Goal: Check status: Check status

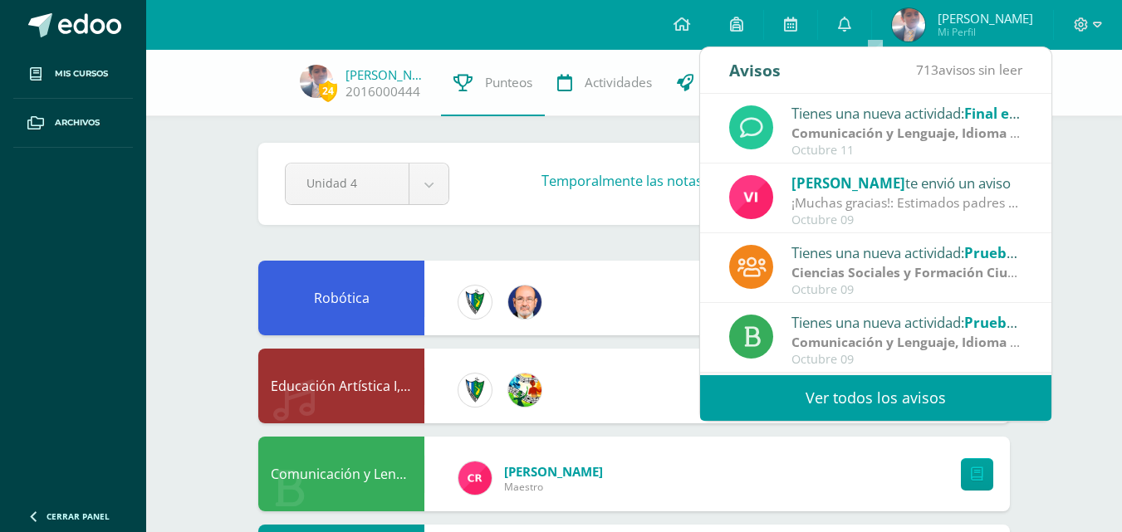
click at [969, 204] on div "¡Muchas gracias!: Estimados padres y madres de familia. Llegamos al cierre de e…" at bounding box center [907, 203] width 231 height 19
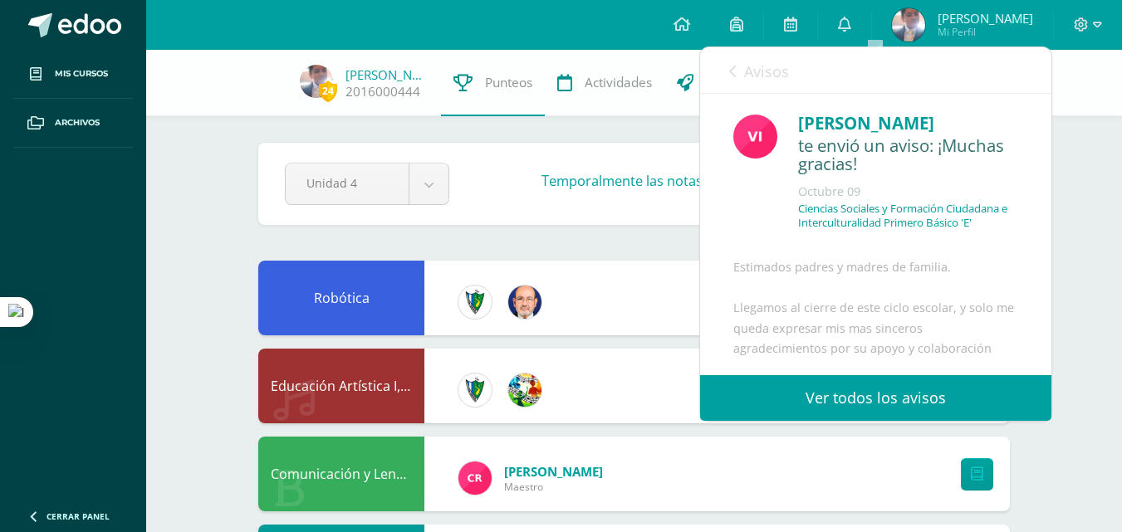
click at [752, 79] on span "Avisos" at bounding box center [766, 71] width 45 height 20
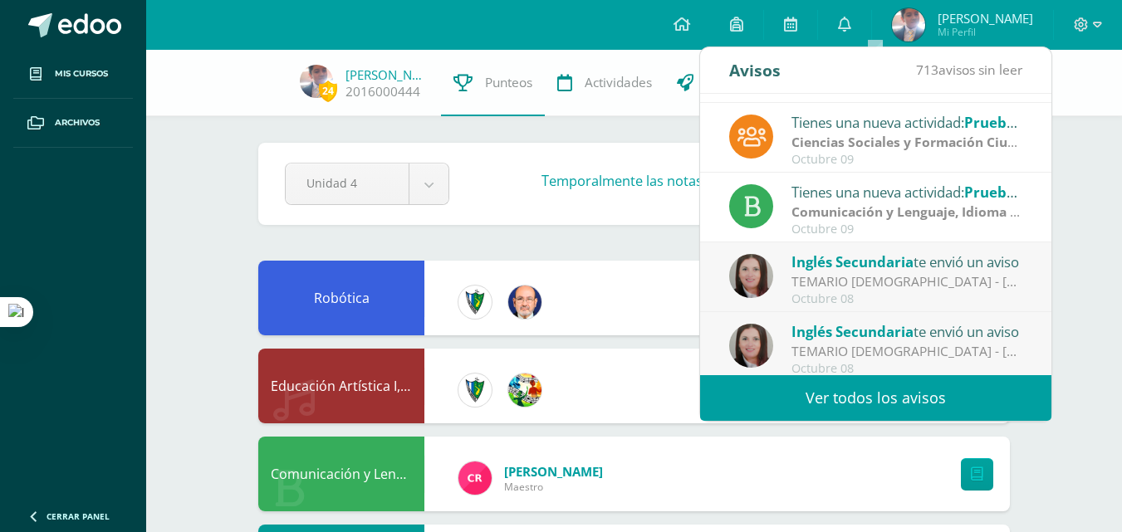
scroll to position [131, 0]
click at [940, 286] on div "TEMARIO [DEMOGRAPHIC_DATA] - [PERSON_NAME]: Buenas tardes estimados estudiantes…" at bounding box center [907, 281] width 231 height 19
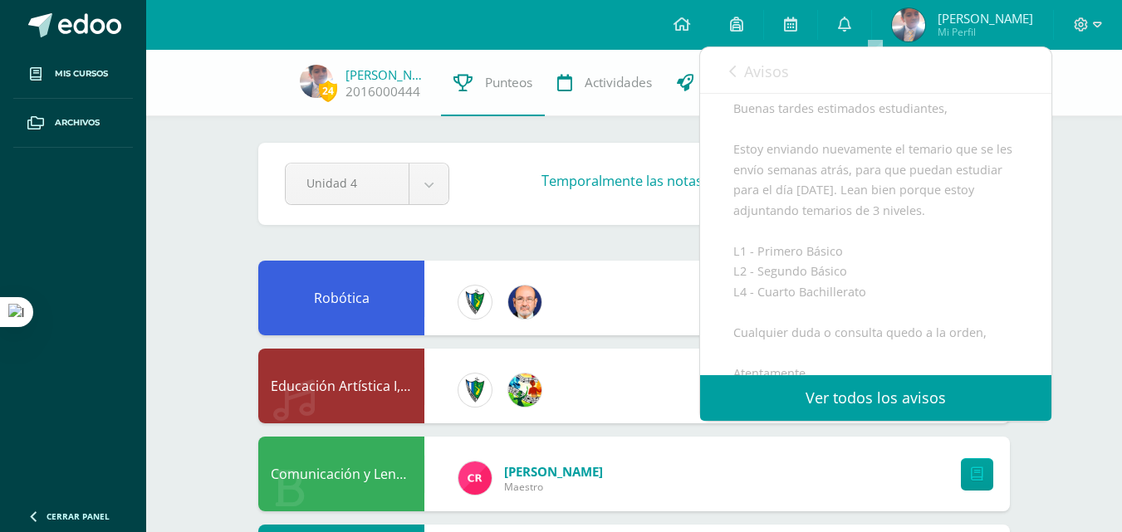
scroll to position [0, 0]
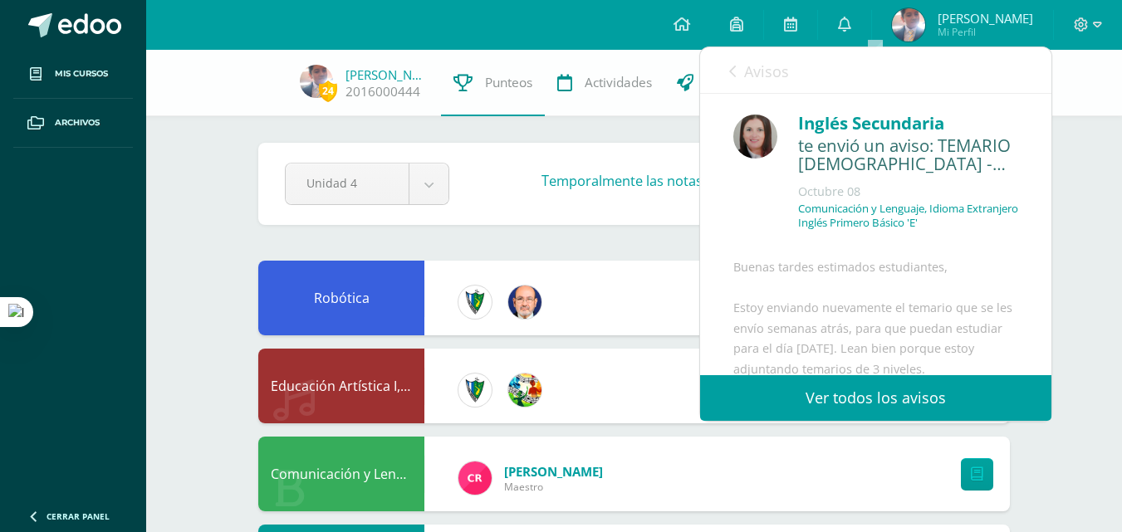
click at [738, 80] on link "Avisos" at bounding box center [759, 70] width 60 height 47
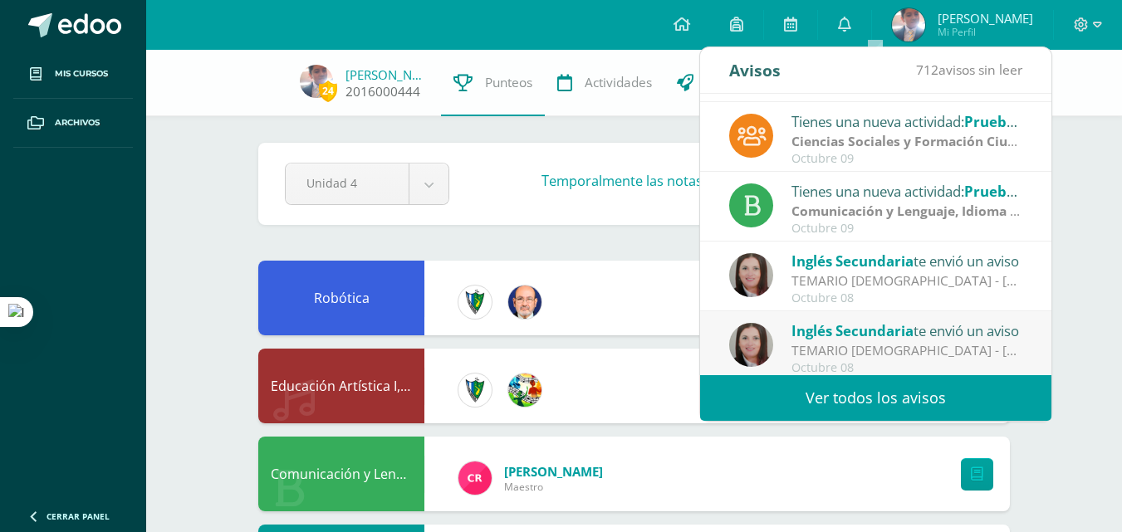
click at [351, 91] on link "2016000444" at bounding box center [383, 91] width 75 height 17
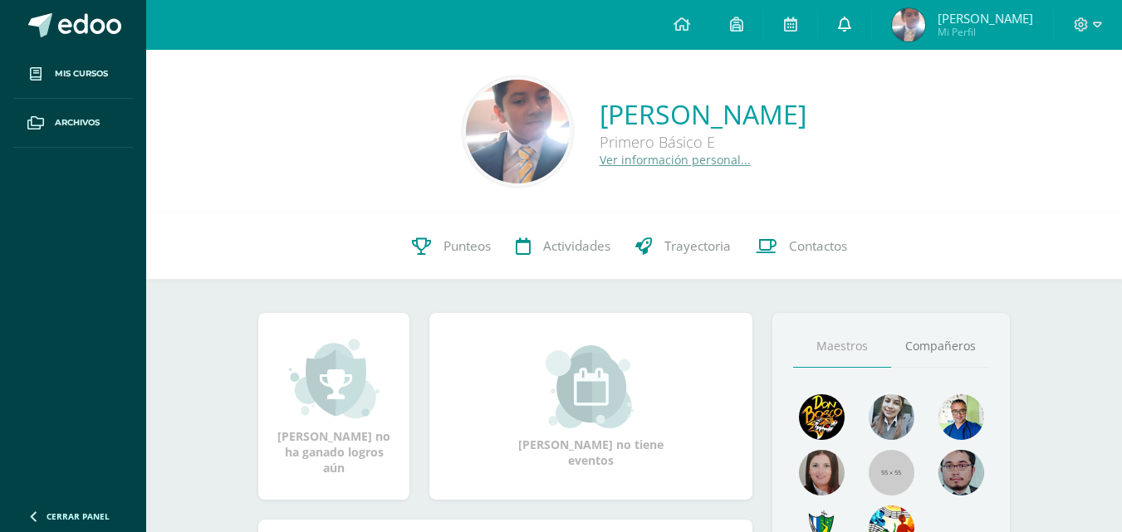
click at [871, 14] on link at bounding box center [844, 25] width 53 height 50
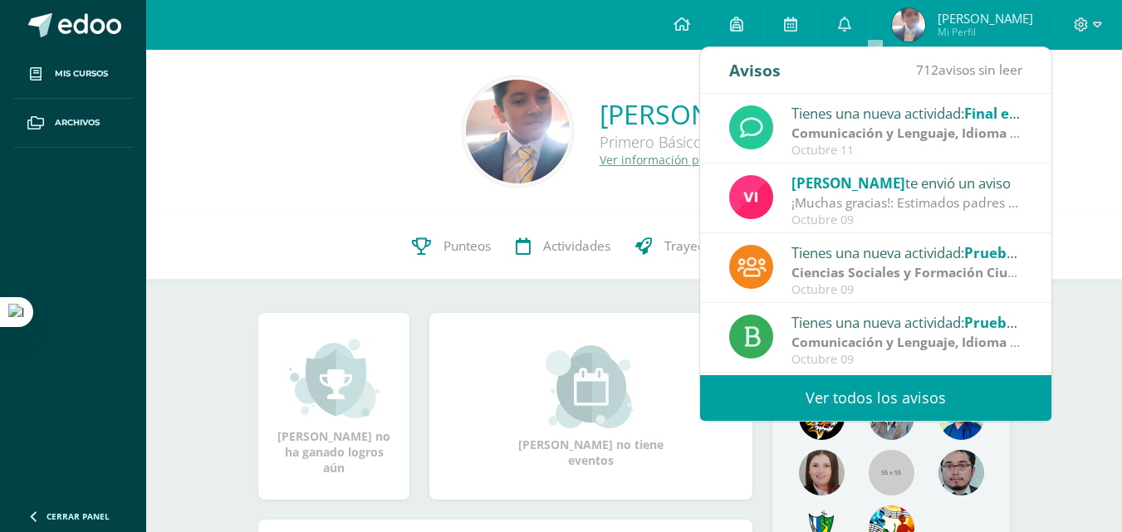
click at [972, 133] on strong "Comunicación y Lenguaje, Idioma Extranjero Inglés" at bounding box center [956, 133] width 328 height 18
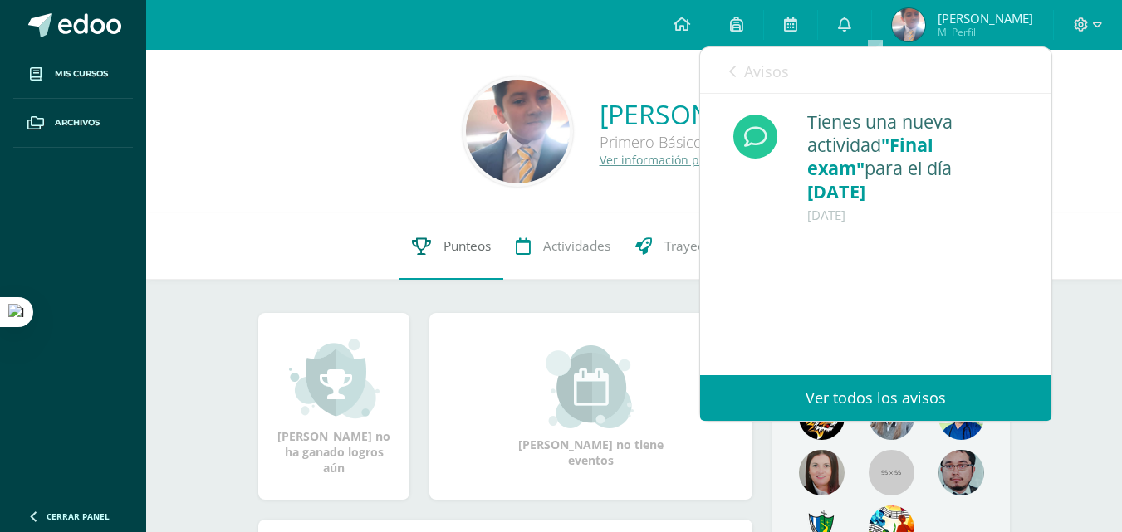
click at [433, 256] on link "Punteos" at bounding box center [452, 246] width 104 height 66
